Goal: Task Accomplishment & Management: Complete application form

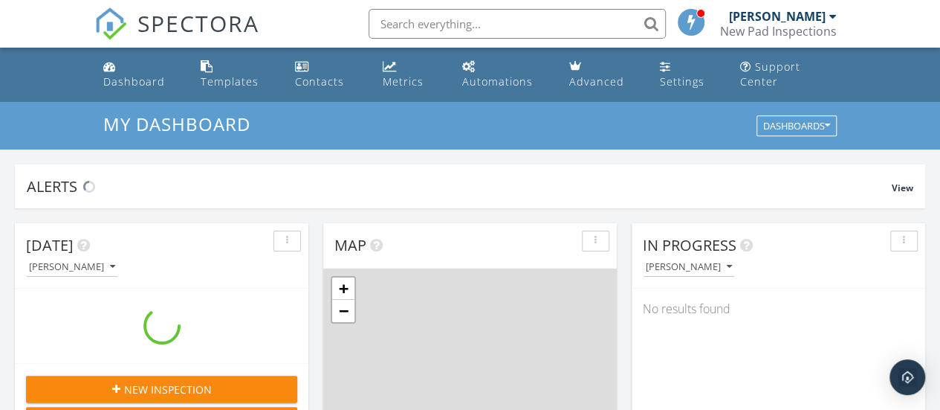
scroll to position [1375, 963]
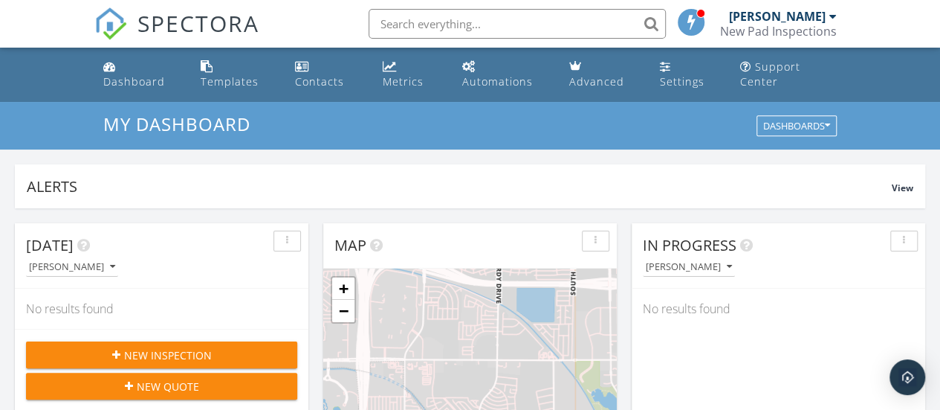
click at [178, 347] on span "New Inspection" at bounding box center [168, 355] width 88 height 16
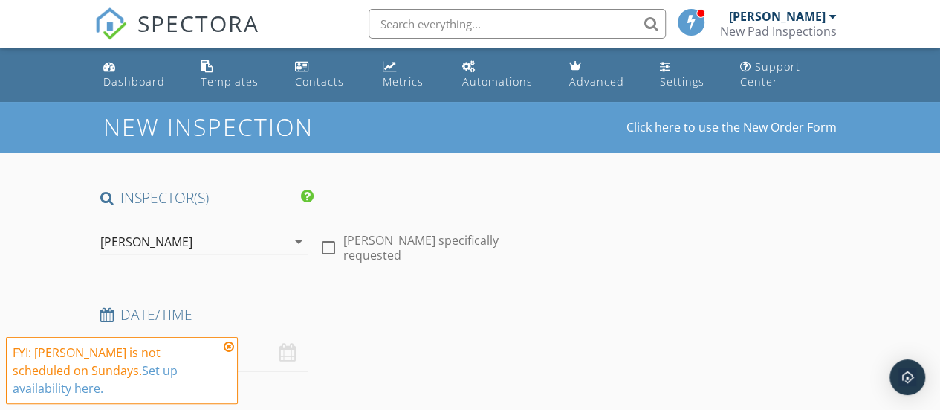
click at [230, 345] on icon at bounding box center [229, 347] width 10 height 12
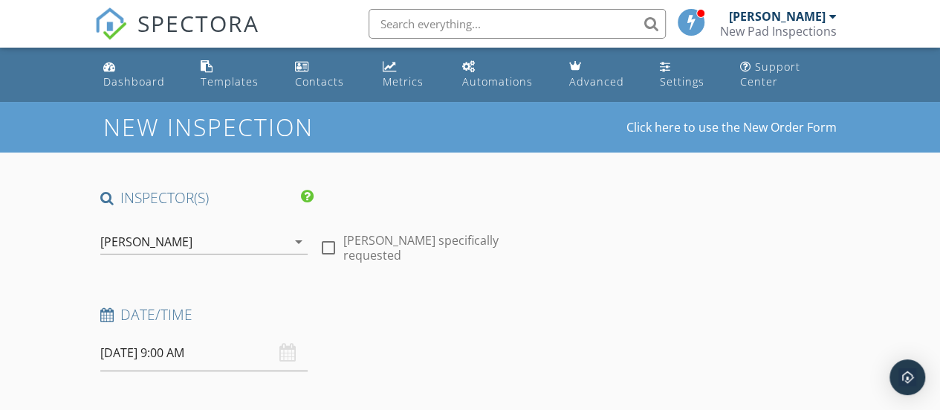
click at [284, 358] on div "09/28/2025 9:00 AM" at bounding box center [203, 353] width 207 height 36
click at [133, 355] on input "09/28/2025 9:00 AM" at bounding box center [203, 353] width 207 height 36
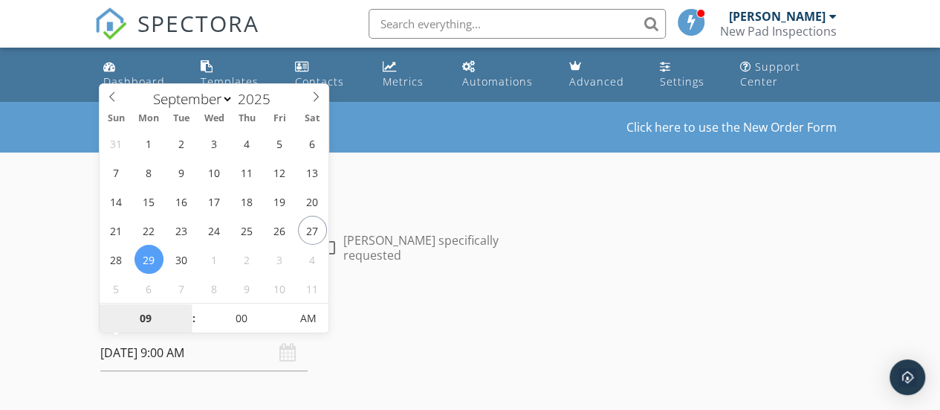
type input "09/29/2025 9:00 AM"
type input "10"
type input "09/29/2025 10:00 AM"
click at [187, 309] on span at bounding box center [186, 310] width 10 height 15
type input "11"
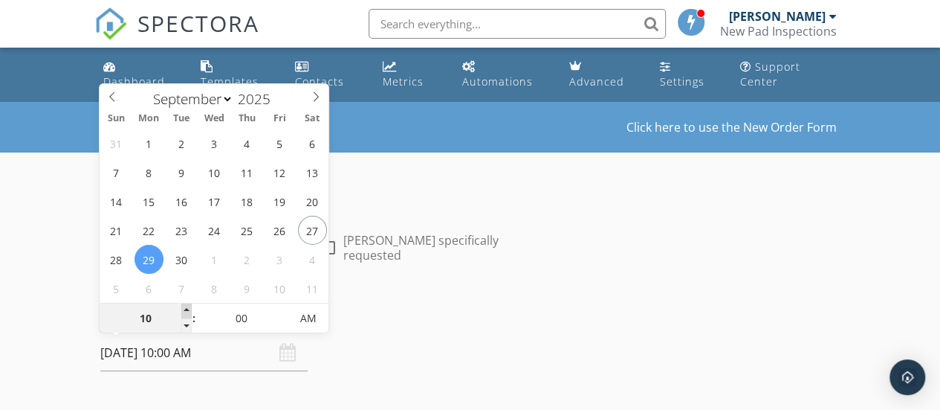
type input "09/29/2025 11:00 AM"
click at [187, 309] on span at bounding box center [186, 310] width 10 height 15
type input "12"
type input "09/29/2025 12:00 PM"
click at [187, 309] on span at bounding box center [186, 310] width 10 height 15
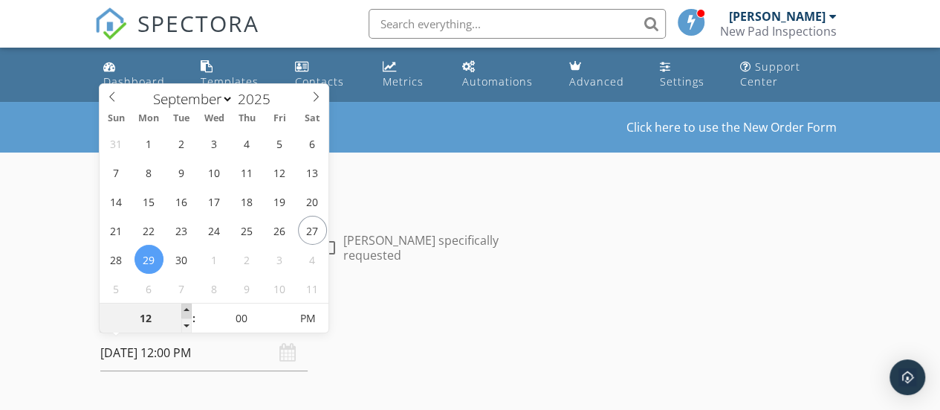
type input "01"
type input "[DATE] 1:00 PM"
click at [187, 309] on span at bounding box center [186, 310] width 10 height 15
click at [394, 348] on div "Date/Time 09/29/2025 1:00 PM" at bounding box center [313, 338] width 439 height 66
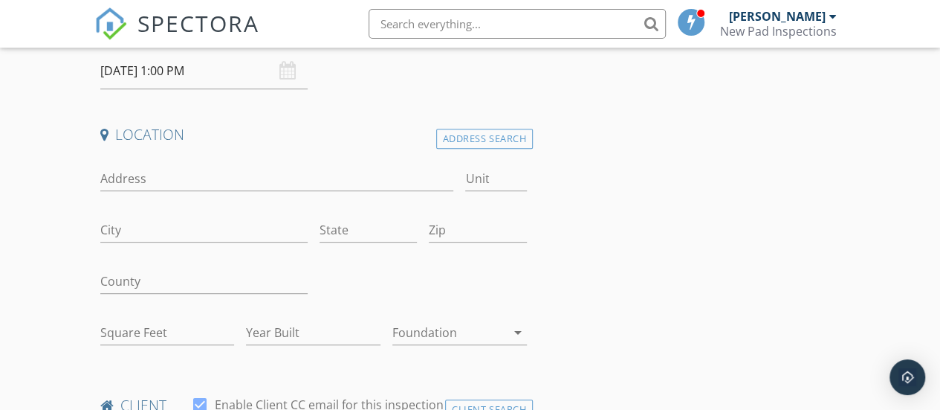
scroll to position [288, 0]
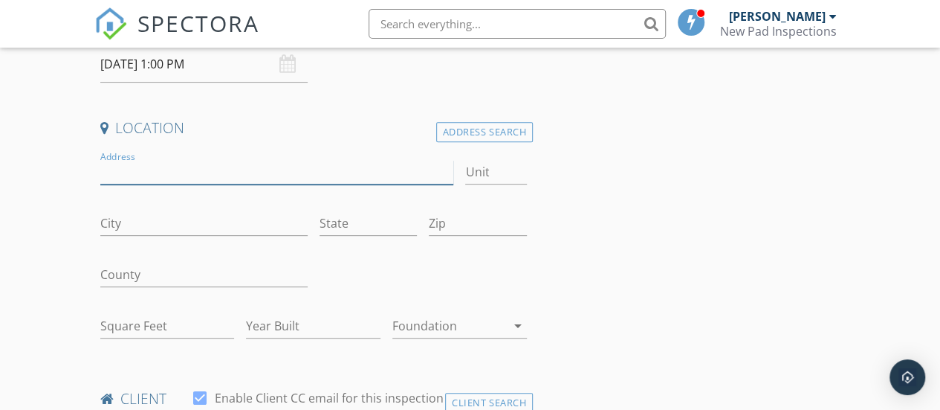
click at [132, 176] on input "Address" at bounding box center [277, 172] width 354 height 25
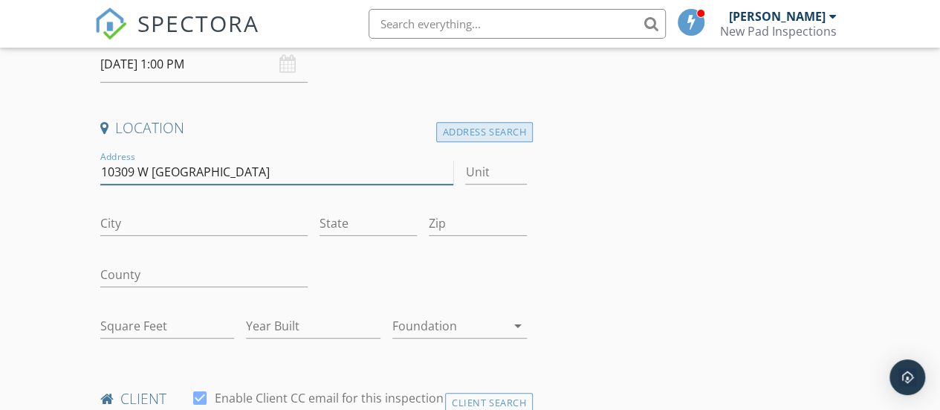
type input "10309 W Santiago"
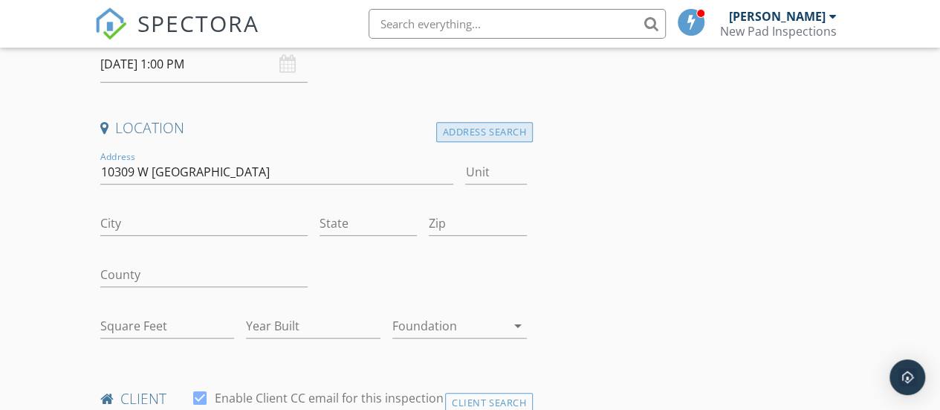
click at [495, 127] on div "Address Search" at bounding box center [484, 132] width 97 height 20
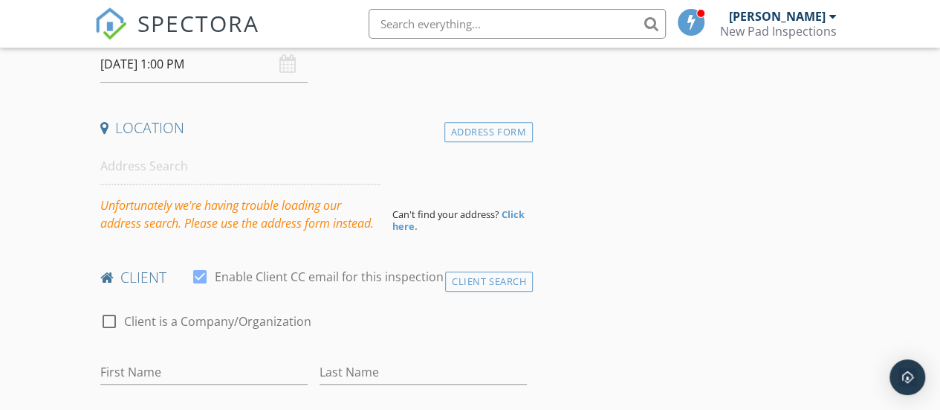
click at [517, 212] on strong "Click here." at bounding box center [459, 219] width 132 height 25
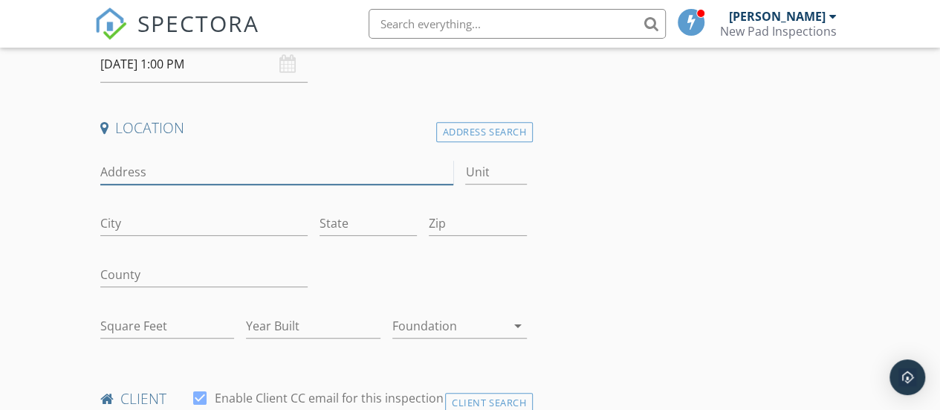
click at [172, 170] on input "Address" at bounding box center [277, 172] width 354 height 25
type input "[STREET_ADDRESS][PERSON_NAME]"
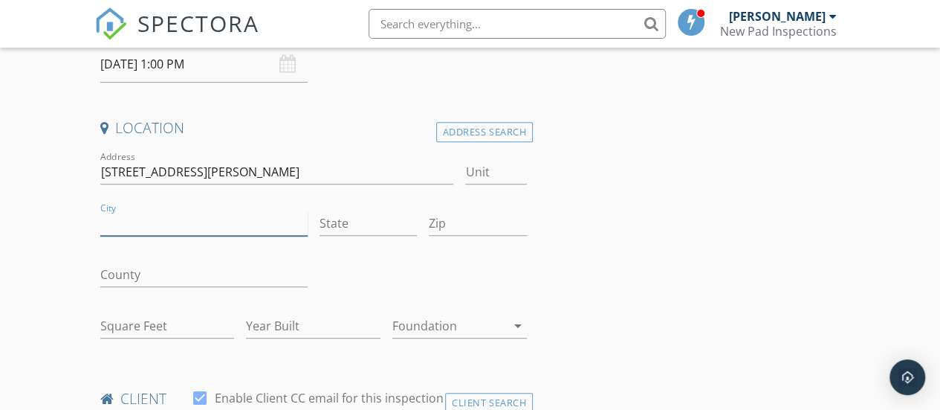
click at [186, 222] on input "City" at bounding box center [203, 223] width 207 height 25
type input "[US_STATE][GEOGRAPHIC_DATA]"
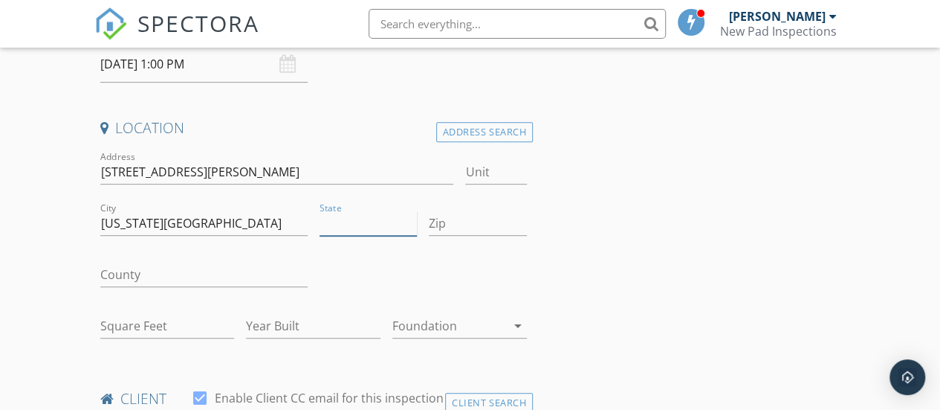
click at [336, 227] on input "State" at bounding box center [369, 223] width 98 height 25
type input "AZ"
click at [443, 227] on input "Zip" at bounding box center [478, 223] width 98 height 25
type input "85123"
type input "1505"
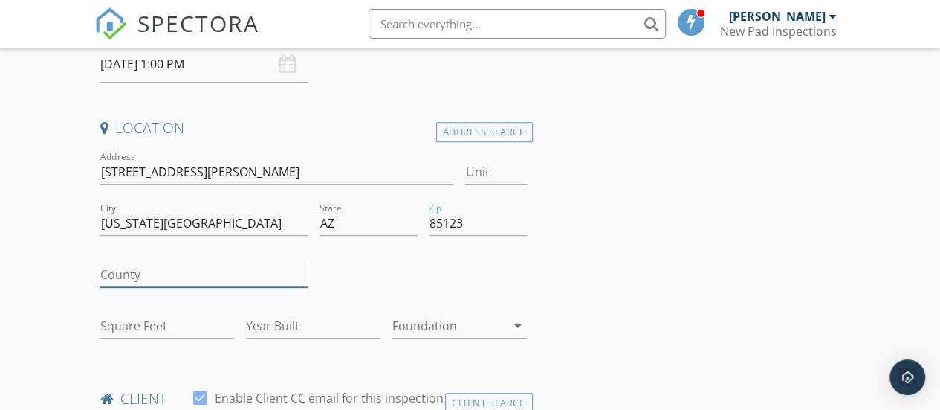
type input "2004"
click at [188, 280] on input "County" at bounding box center [203, 274] width 207 height 25
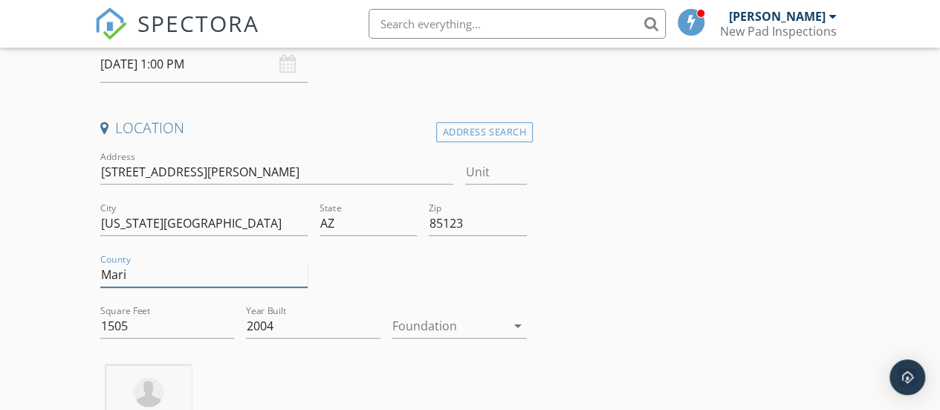
type input "Maricopa"
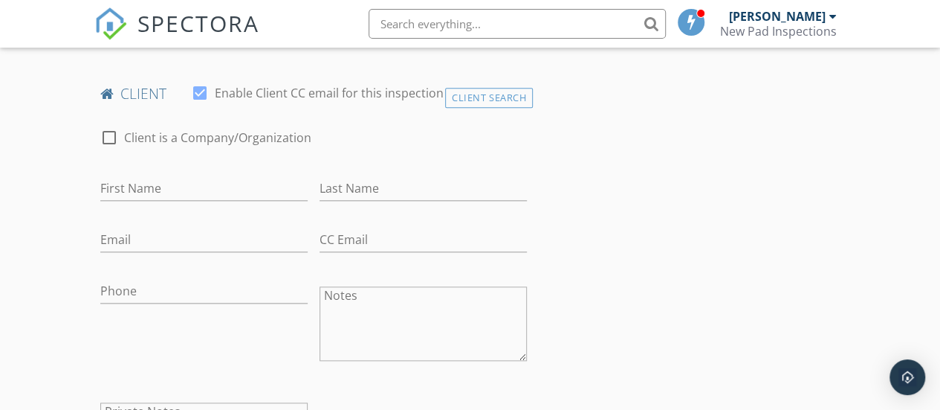
scroll to position [736, 0]
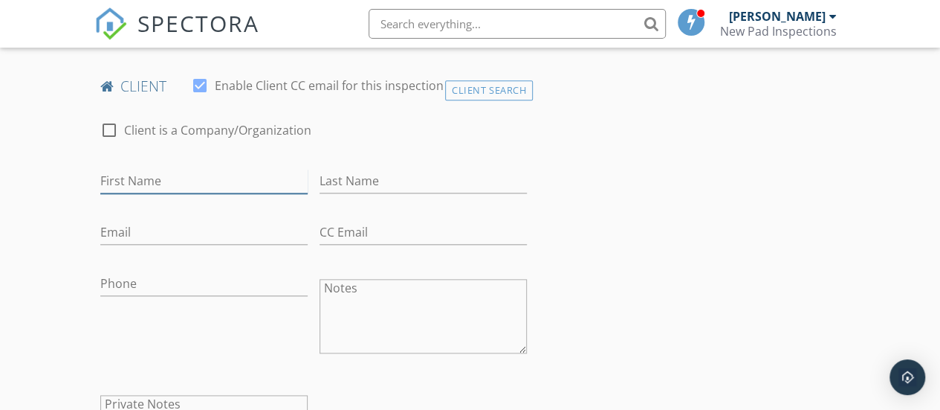
click at [176, 193] on input "First Name" at bounding box center [203, 181] width 207 height 25
type input "Branna"
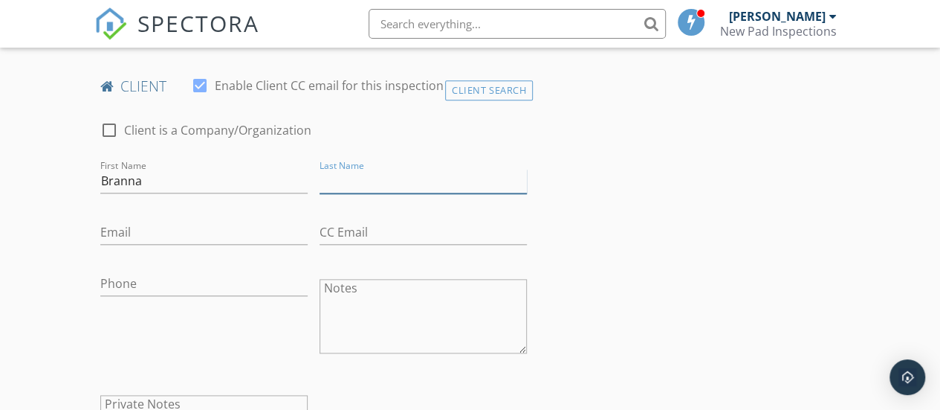
click at [339, 193] on input "Last Name" at bounding box center [423, 181] width 207 height 25
type input "[PERSON_NAME]"
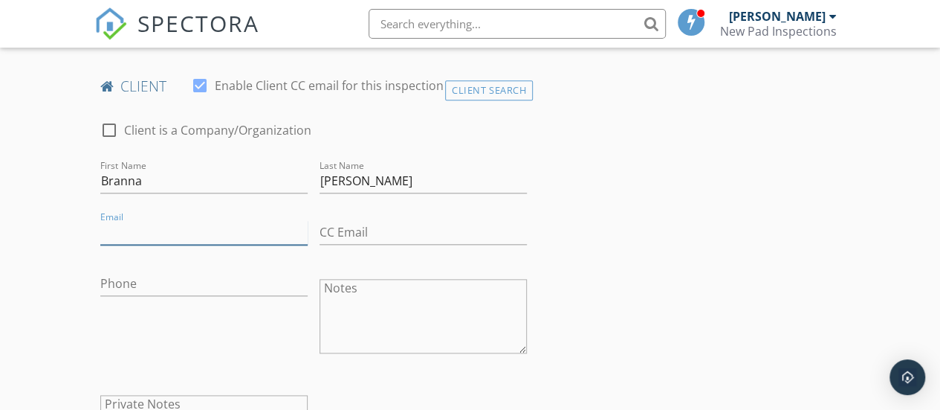
click at [204, 245] on input "Email" at bounding box center [203, 232] width 207 height 25
type input "[EMAIL_ADDRESS][DOMAIN_NAME]"
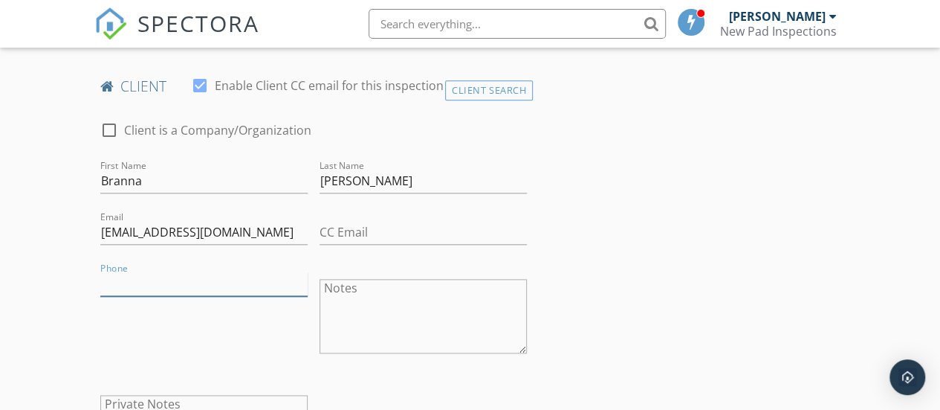
click at [202, 293] on input "Phone" at bounding box center [203, 283] width 207 height 25
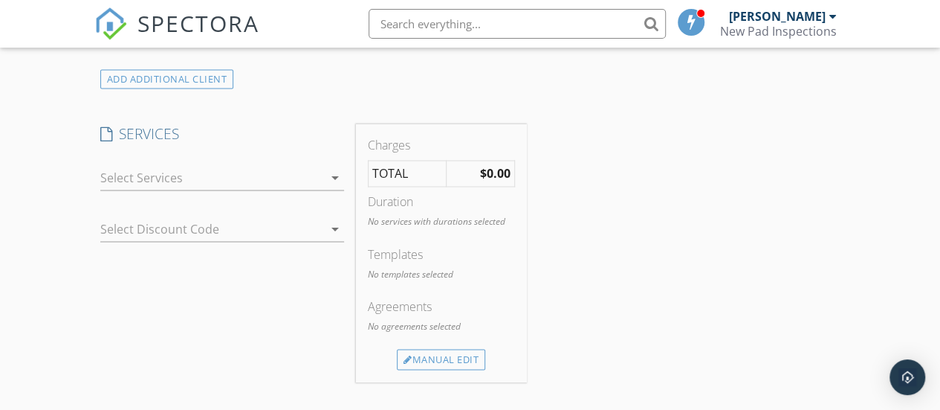
scroll to position [1163, 0]
type input "[PHONE_NUMBER]"
click at [332, 183] on icon "arrow_drop_down" at bounding box center [335, 174] width 18 height 18
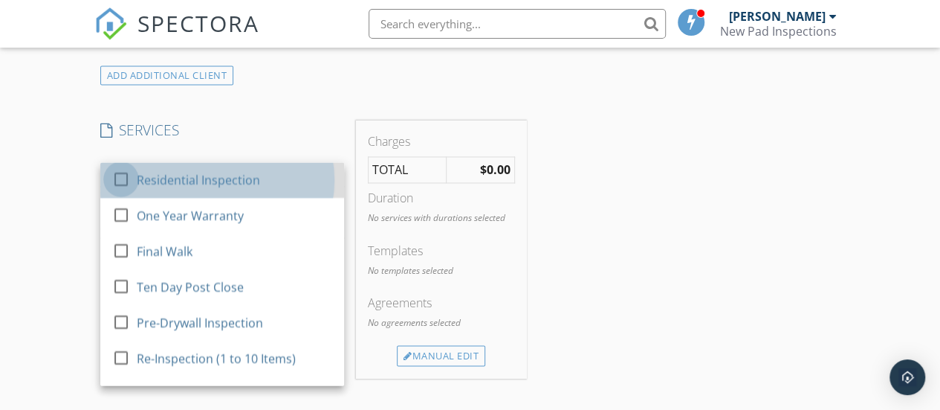
click at [122, 190] on div at bounding box center [121, 179] width 25 height 25
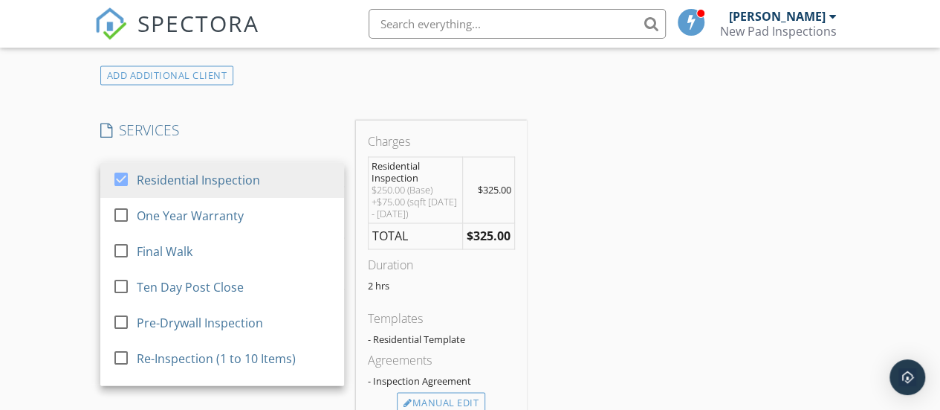
click at [42, 237] on div "New Inspection Click here to use the New Order Form INSPECTOR(S) check_box Rand…" at bounding box center [470, 241] width 940 height 2605
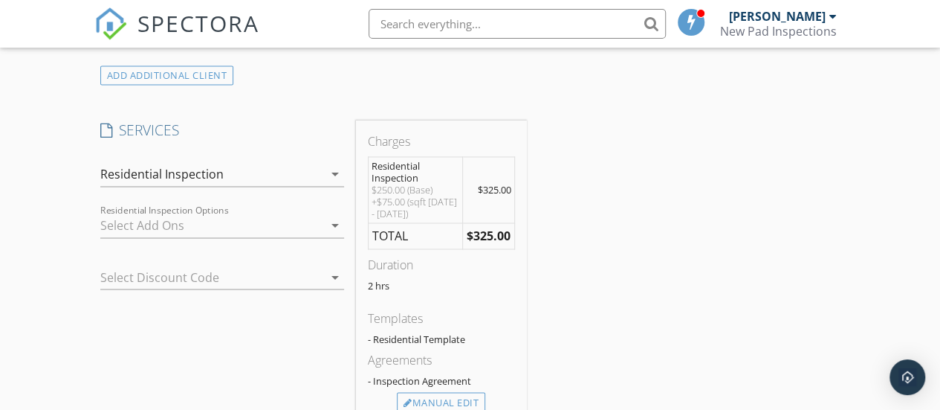
click at [158, 232] on div at bounding box center [211, 225] width 223 height 24
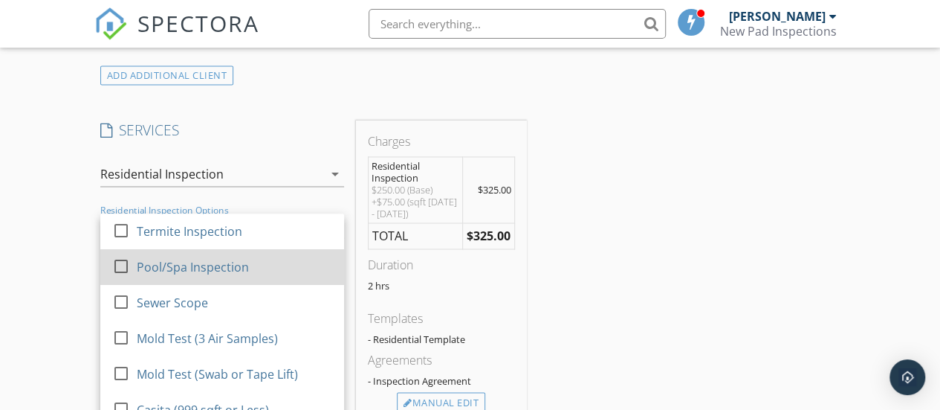
click at [120, 274] on div at bounding box center [121, 266] width 25 height 25
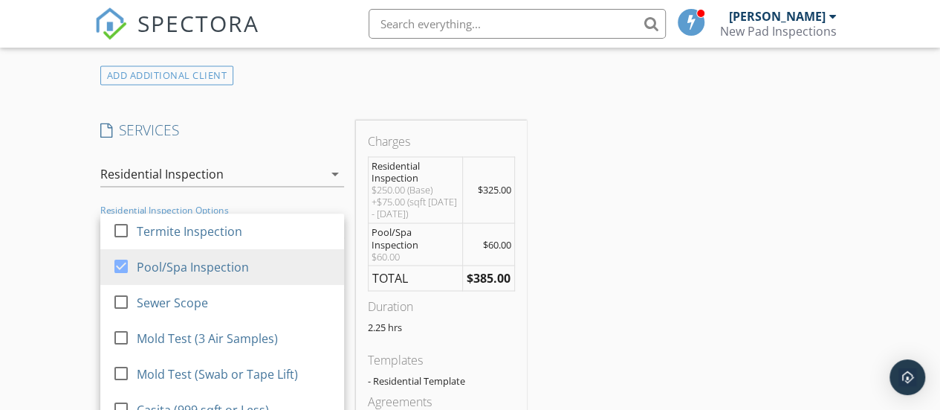
click at [65, 245] on div "New Inspection Click here to use the New Order Form INSPECTOR(S) check_box Rand…" at bounding box center [470, 262] width 940 height 2647
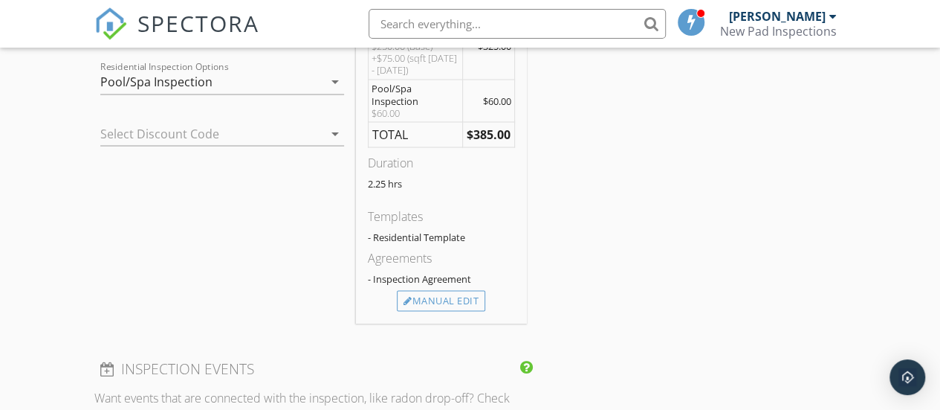
scroll to position [1320, 0]
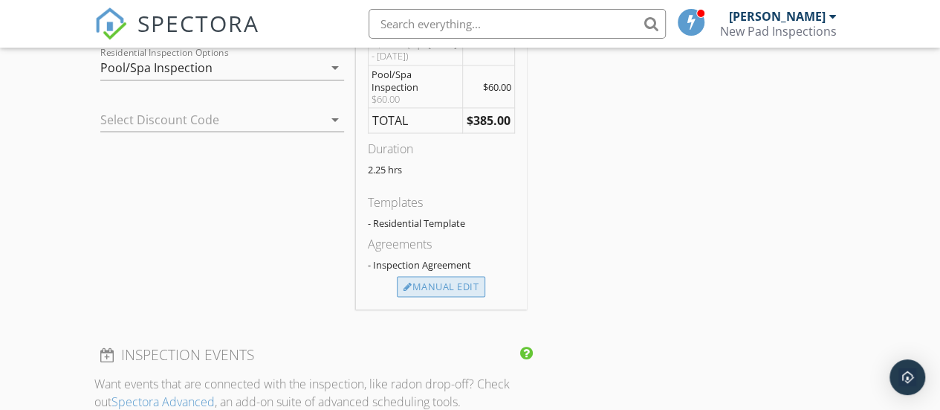
click at [459, 288] on div "Manual Edit" at bounding box center [441, 286] width 88 height 21
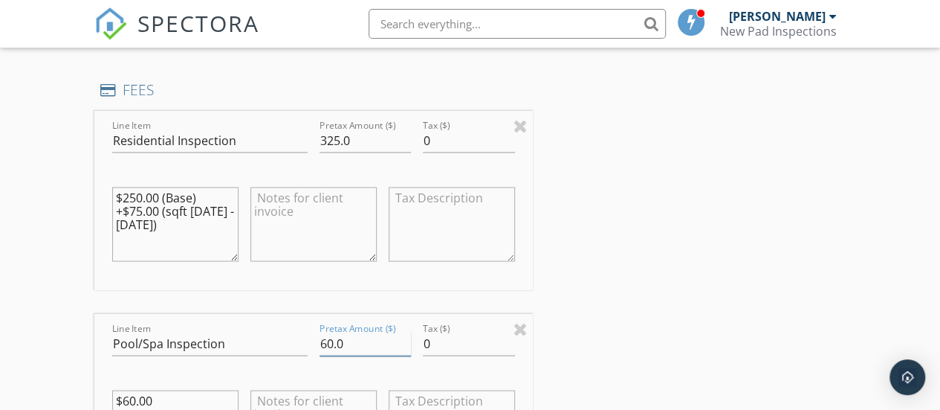
click at [332, 352] on input "60.0" at bounding box center [366, 343] width 92 height 25
type input "25.0"
click at [630, 283] on div "INSPECTOR(S) check_box Randy Fryberger PRIMARY Randy Fryberger arrow_drop_down …" at bounding box center [470, 269] width 752 height 2803
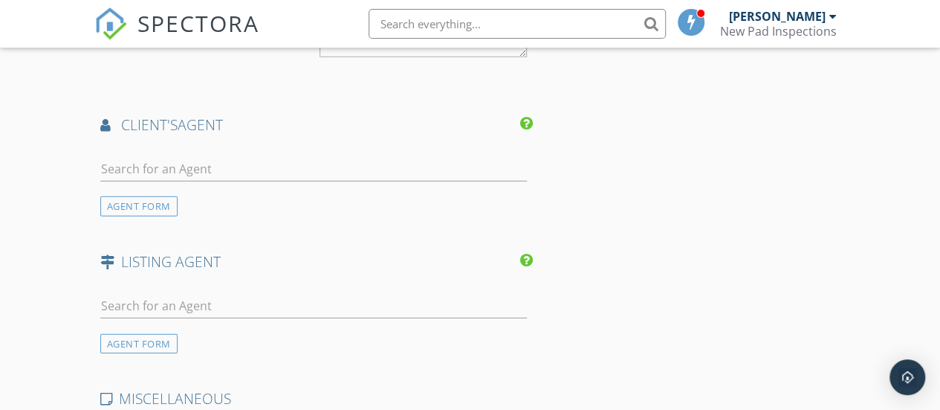
scroll to position [2125, 0]
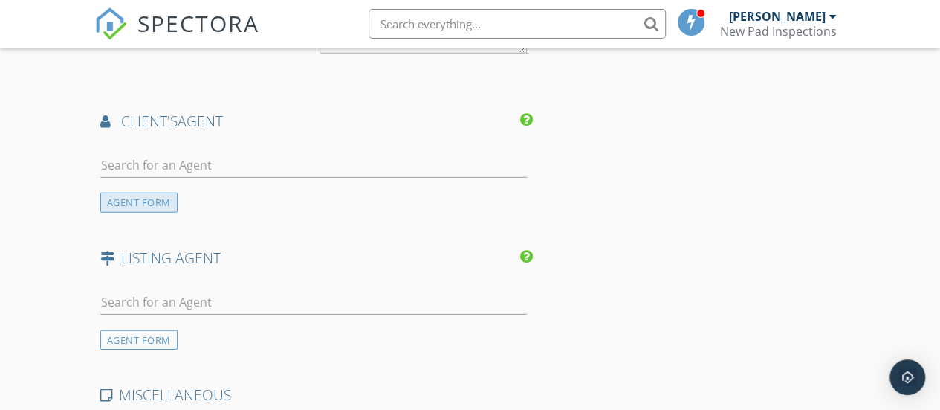
click at [169, 213] on div "AGENT FORM" at bounding box center [138, 203] width 77 height 20
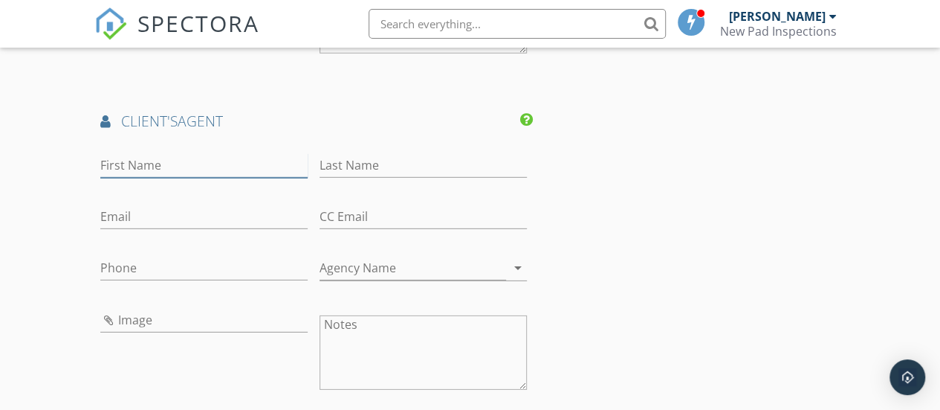
click at [164, 175] on input "First Name" at bounding box center [203, 165] width 207 height 25
type input "[PERSON_NAME]"
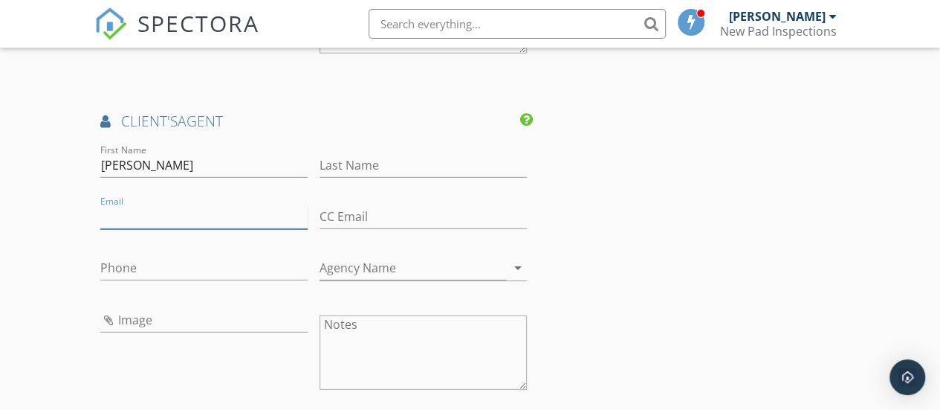
click at [155, 229] on input "Email" at bounding box center [203, 216] width 207 height 25
type input "[PERSON_NAME][EMAIL_ADDRESS][DOMAIN_NAME]"
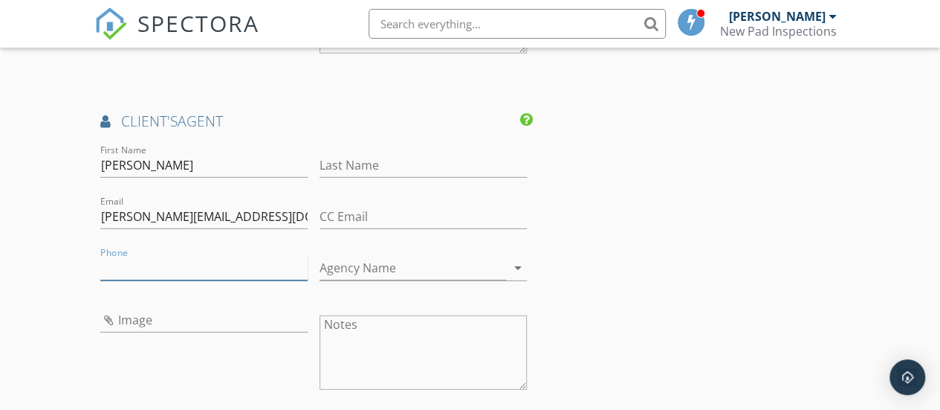
click at [147, 280] on input "Phone" at bounding box center [203, 268] width 207 height 25
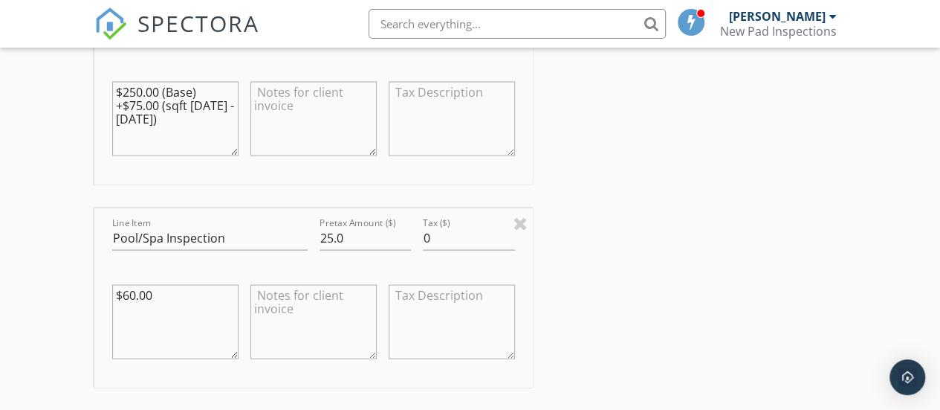
scroll to position [1447, 0]
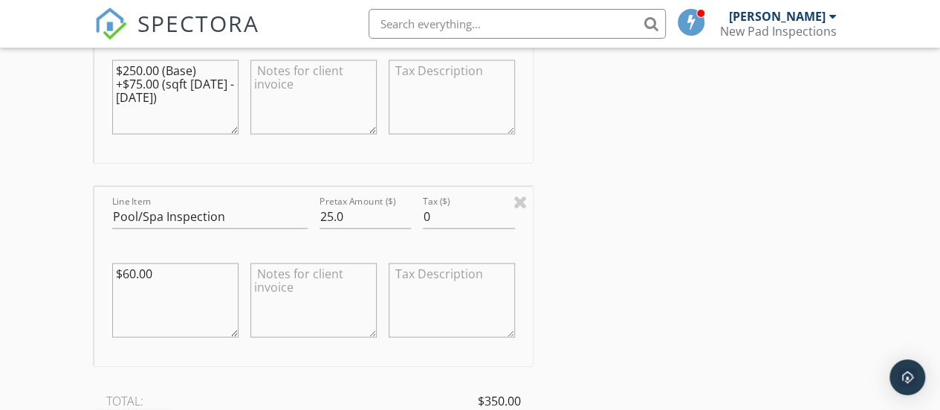
type input "[PHONE_NUMBER]"
click at [176, 286] on textarea "$60.00" at bounding box center [175, 300] width 126 height 74
type textarea "$"
click at [782, 258] on div "INSPECTOR(S) check_box Randy Fryberger PRIMARY Randy Fryberger arrow_drop_down …" at bounding box center [470, 310] width 752 height 3139
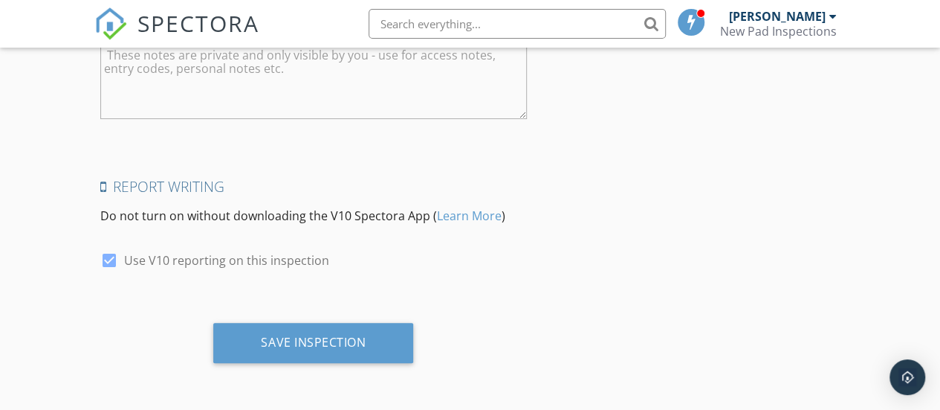
scroll to position [2960, 0]
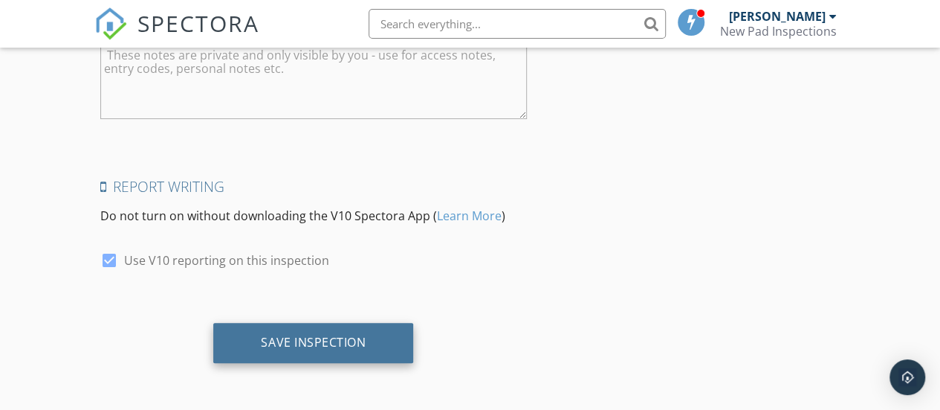
click at [355, 349] on div "Save Inspection" at bounding box center [313, 342] width 105 height 15
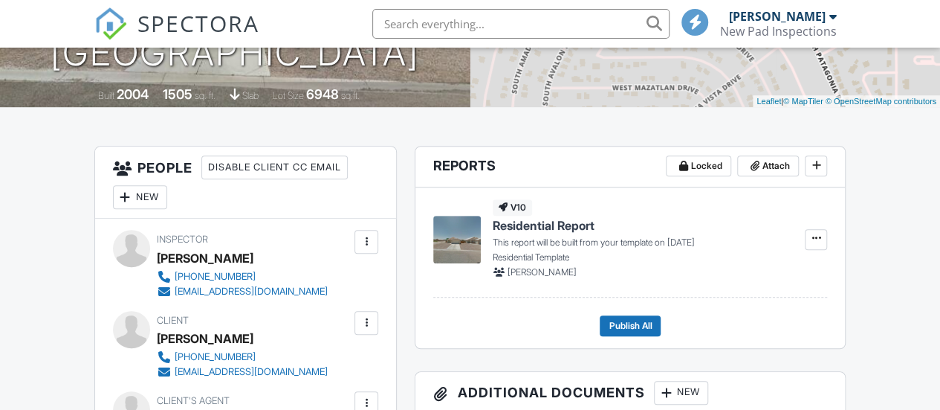
scroll to position [303, 0]
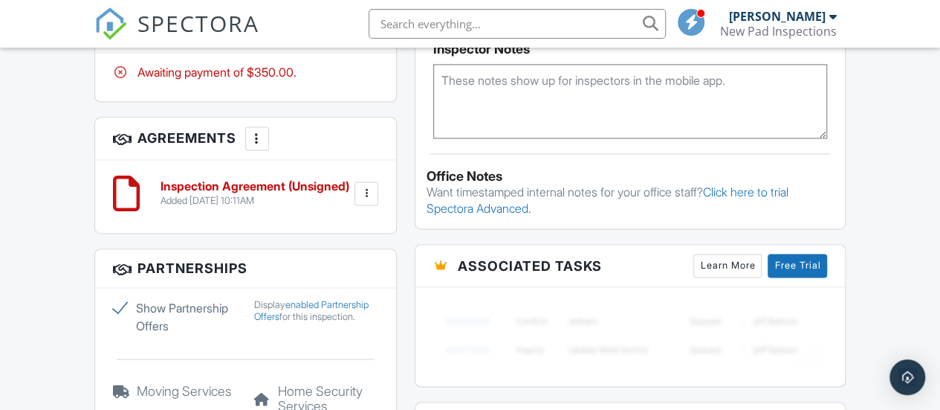
click at [940, 254] on html "SPECTORA [PERSON_NAME] New Pad Inspections Role: Inspector Dashboard New Inspec…" at bounding box center [470, 56] width 940 height 2160
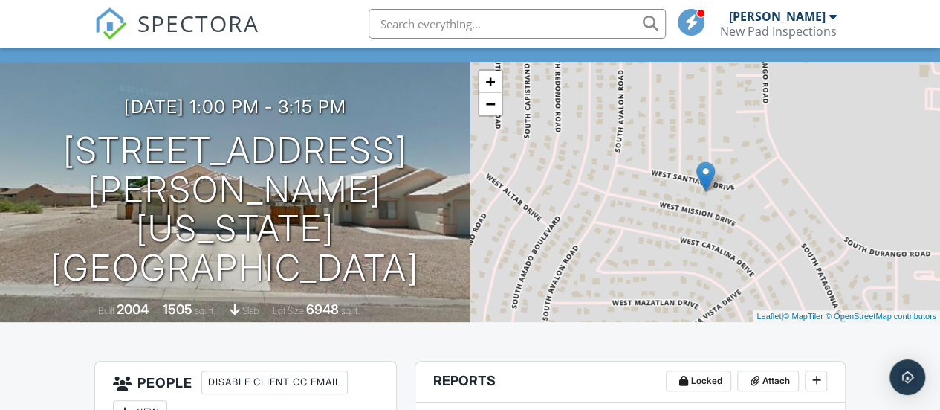
scroll to position [21, 0]
